Goal: Task Accomplishment & Management: Complete application form

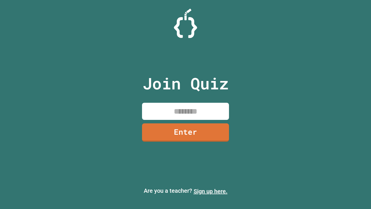
click at [210, 191] on link "Sign up here." at bounding box center [211, 191] width 34 height 7
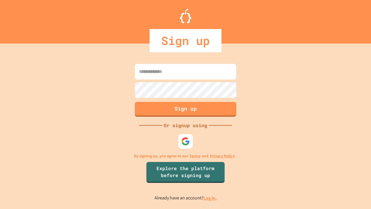
click at [210, 198] on link "Log in." at bounding box center [210, 198] width 13 height 6
